Goal: Find specific page/section: Find specific page/section

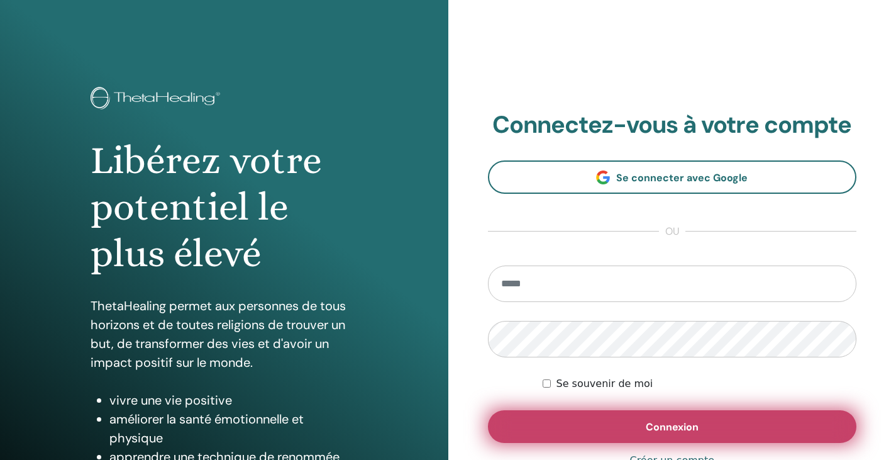
type input "**********"
click at [651, 422] on span "Connexion" at bounding box center [672, 426] width 53 height 13
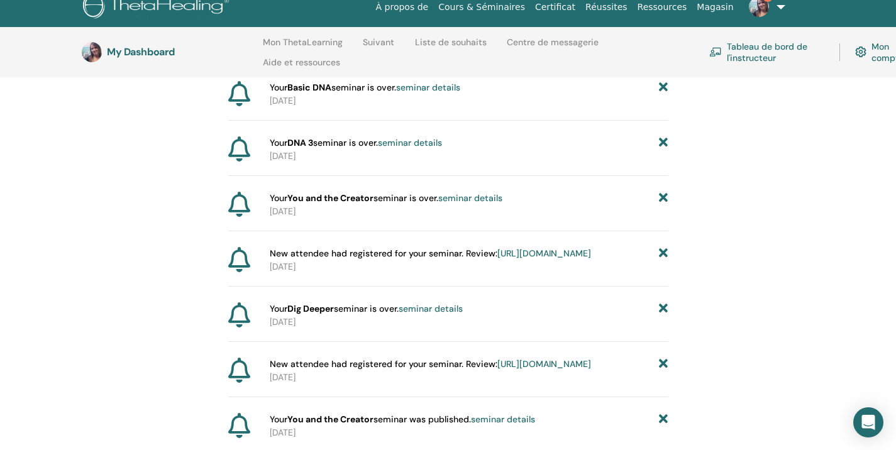
scroll to position [373, 0]
click at [498, 259] on link "https://member.thetahealing.com/instructor/seminar/362738/attendees" at bounding box center [545, 253] width 94 height 11
